Goal: Communication & Community: Answer question/provide support

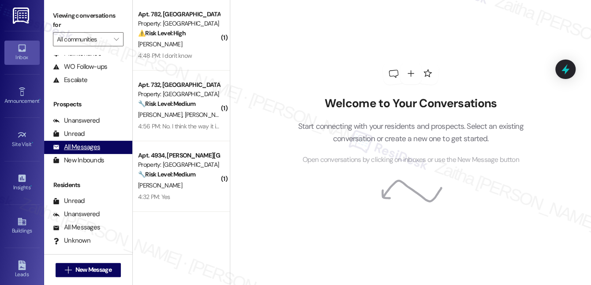
scroll to position [111, 0]
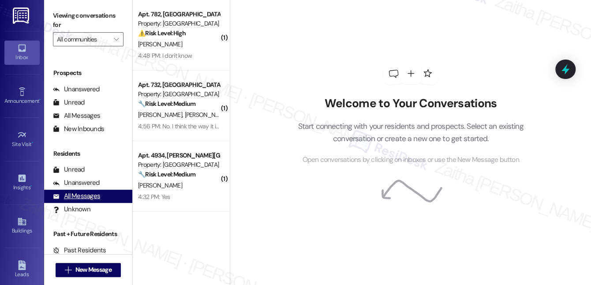
click at [85, 199] on div "All Messages" at bounding box center [76, 195] width 47 height 9
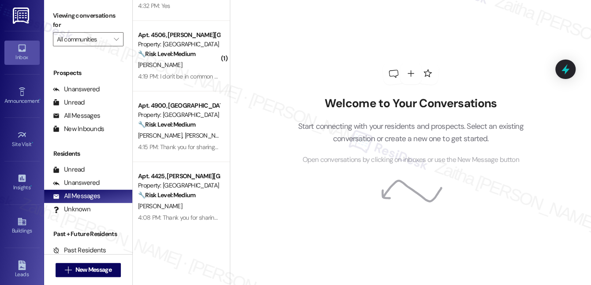
scroll to position [281, 0]
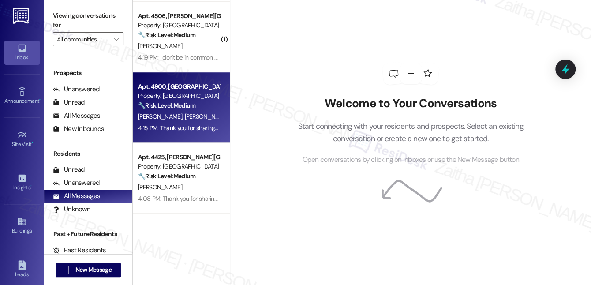
click at [215, 111] on div "[PERSON_NAME] [PERSON_NAME]" at bounding box center [178, 116] width 83 height 11
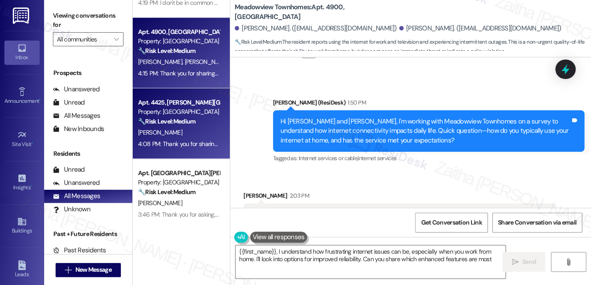
scroll to position [361, 0]
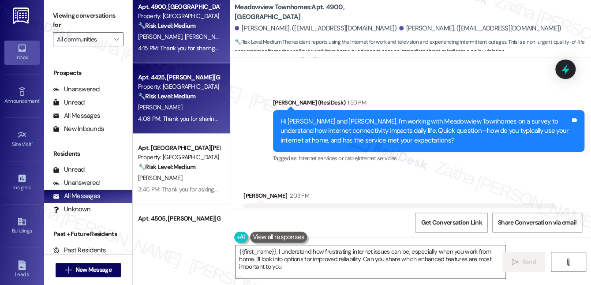
type textarea "{{first_name}}, I understand how frustrating internet issues can be, especially…"
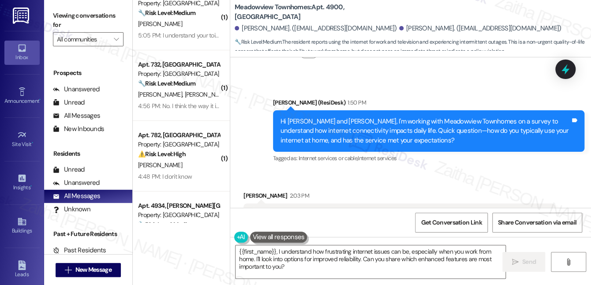
scroll to position [0, 0]
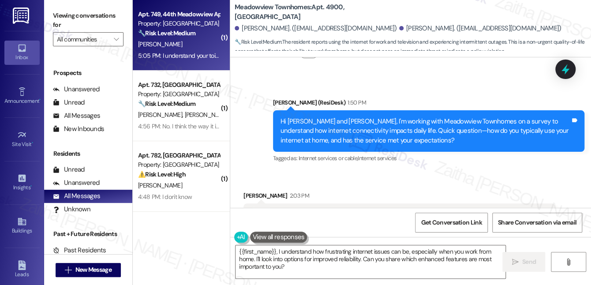
click at [194, 48] on div "[PERSON_NAME]" at bounding box center [178, 44] width 83 height 11
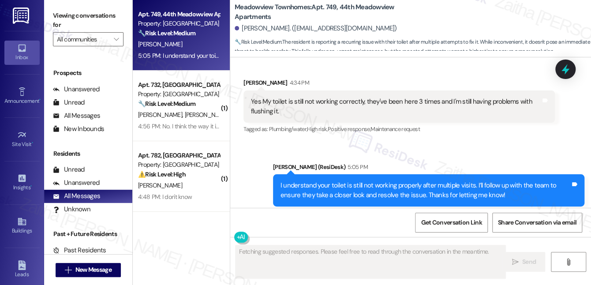
scroll to position [2750, 0]
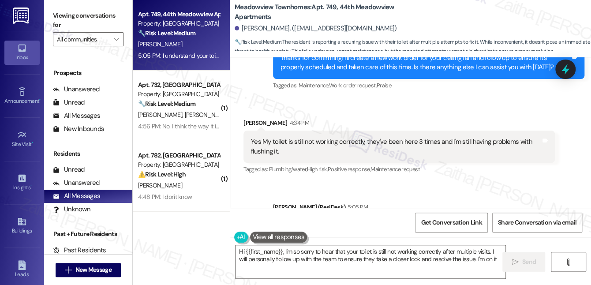
type textarea "Hi {{first_name}}, I'm so sorry to hear that your toilet is still not working c…"
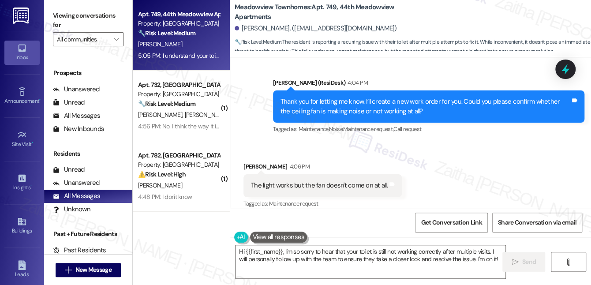
scroll to position [2389, 0]
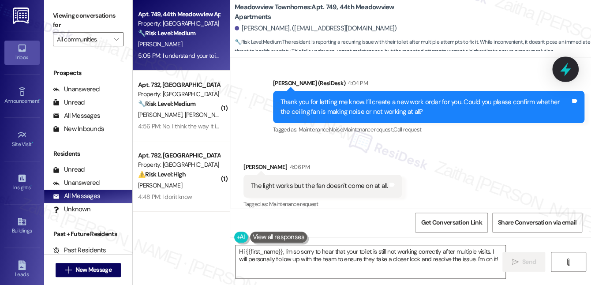
click at [566, 68] on icon at bounding box center [565, 69] width 15 height 15
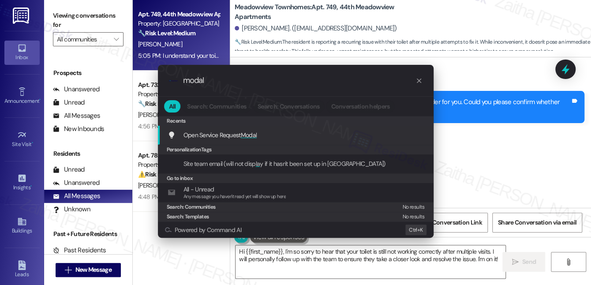
type input "modal"
click at [249, 135] on span "Modal" at bounding box center [249, 135] width 16 height 8
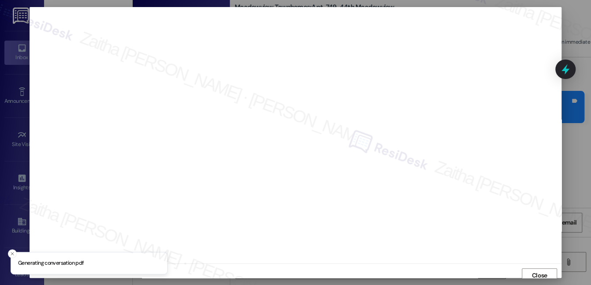
scroll to position [4, 0]
click at [533, 270] on span "Close" at bounding box center [539, 270] width 15 height 9
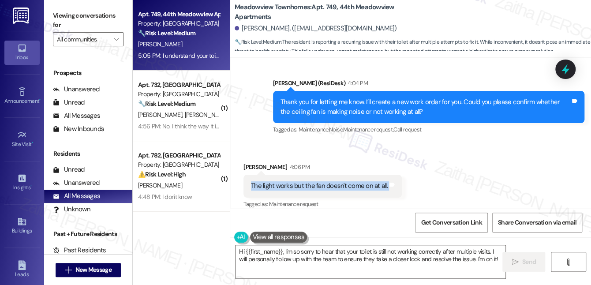
drag, startPoint x: 247, startPoint y: 169, endPoint x: 393, endPoint y: 176, distance: 145.3
click at [393, 176] on div "The light works but the fan doesn't come on at all. Tags and notes" at bounding box center [323, 186] width 158 height 22
copy div "The light works but the fan doesn't come on at all. Tags and notes"
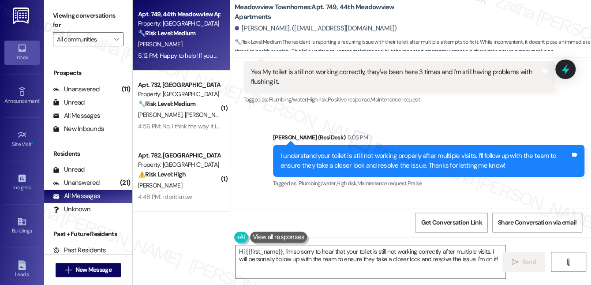
scroll to position [2852, 0]
